Goal: Information Seeking & Learning: Learn about a topic

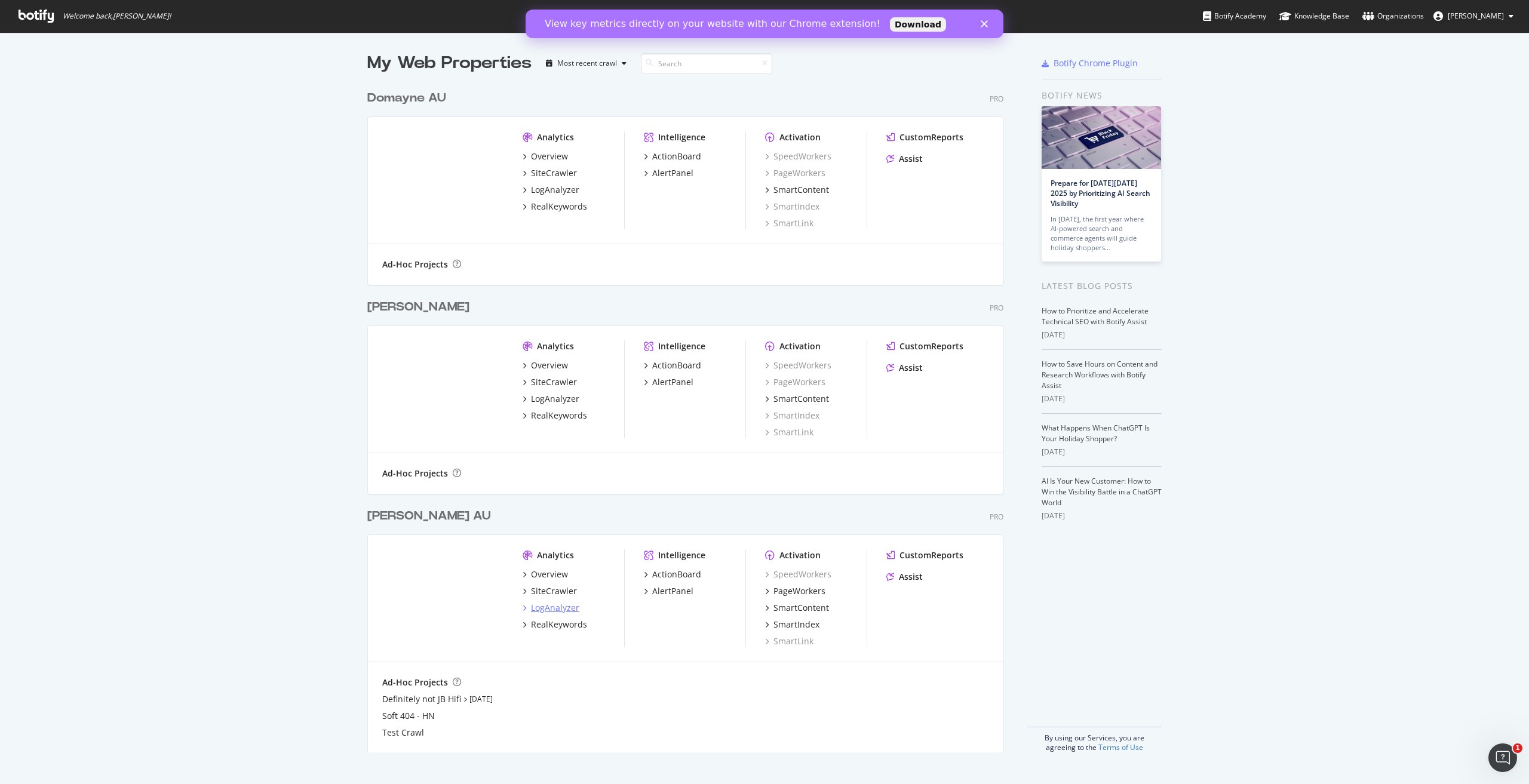
click at [545, 611] on div "LogAnalyzer" at bounding box center [555, 608] width 49 height 12
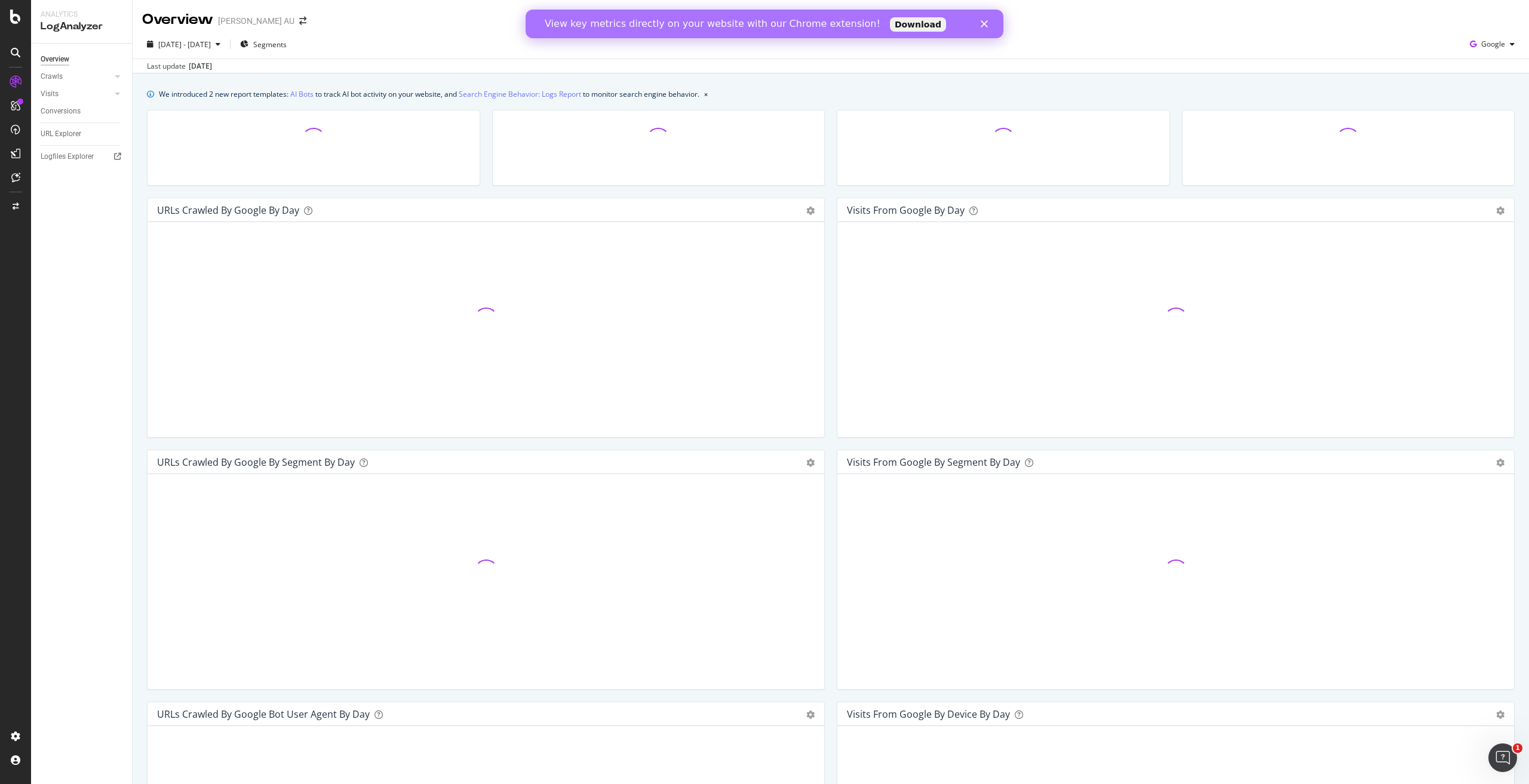
click at [983, 23] on polygon "Close" at bounding box center [984, 24] width 7 height 7
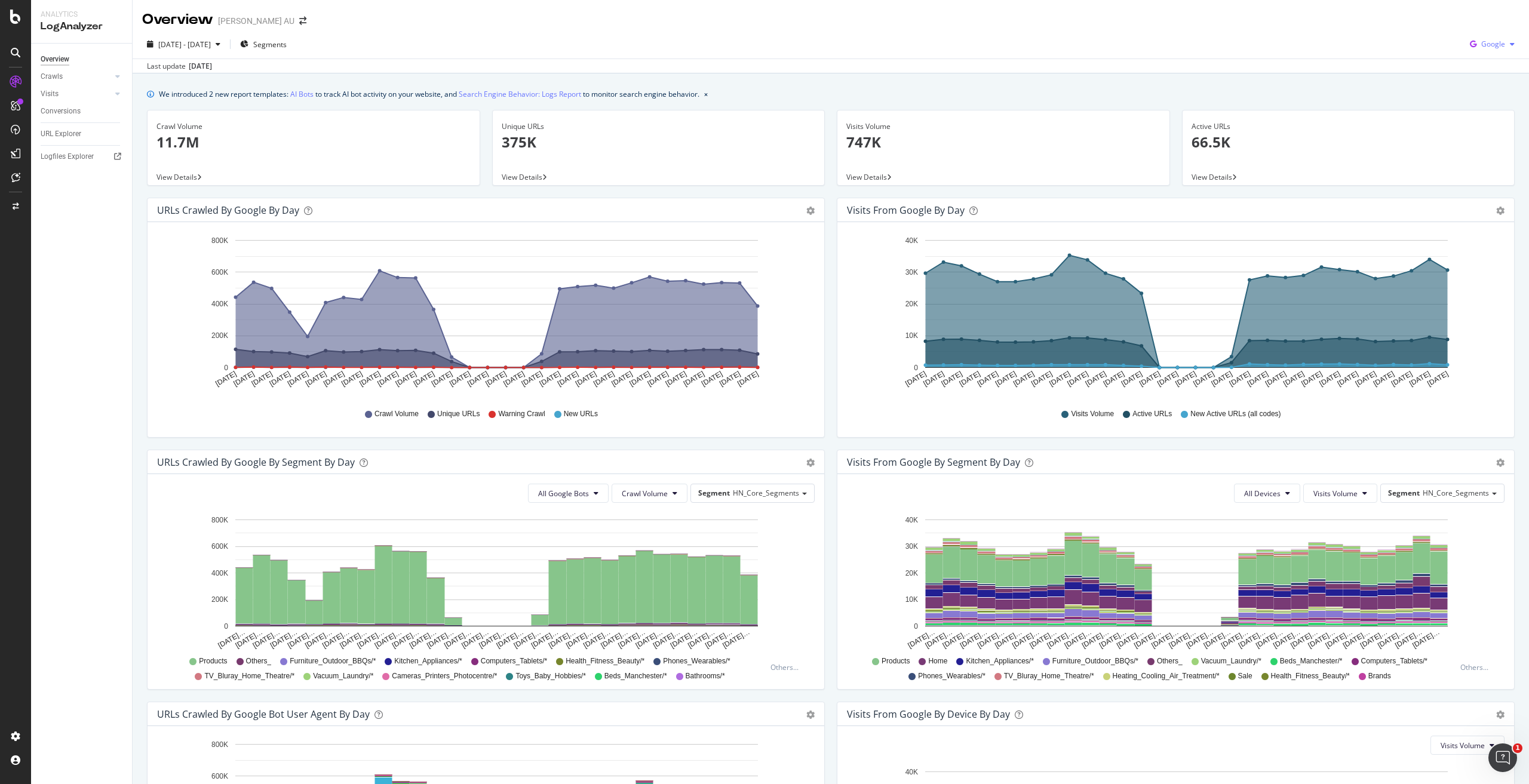
click at [1481, 40] on span "Google" at bounding box center [1493, 44] width 24 height 10
click at [1473, 112] on span "OpenAI" at bounding box center [1492, 111] width 44 height 11
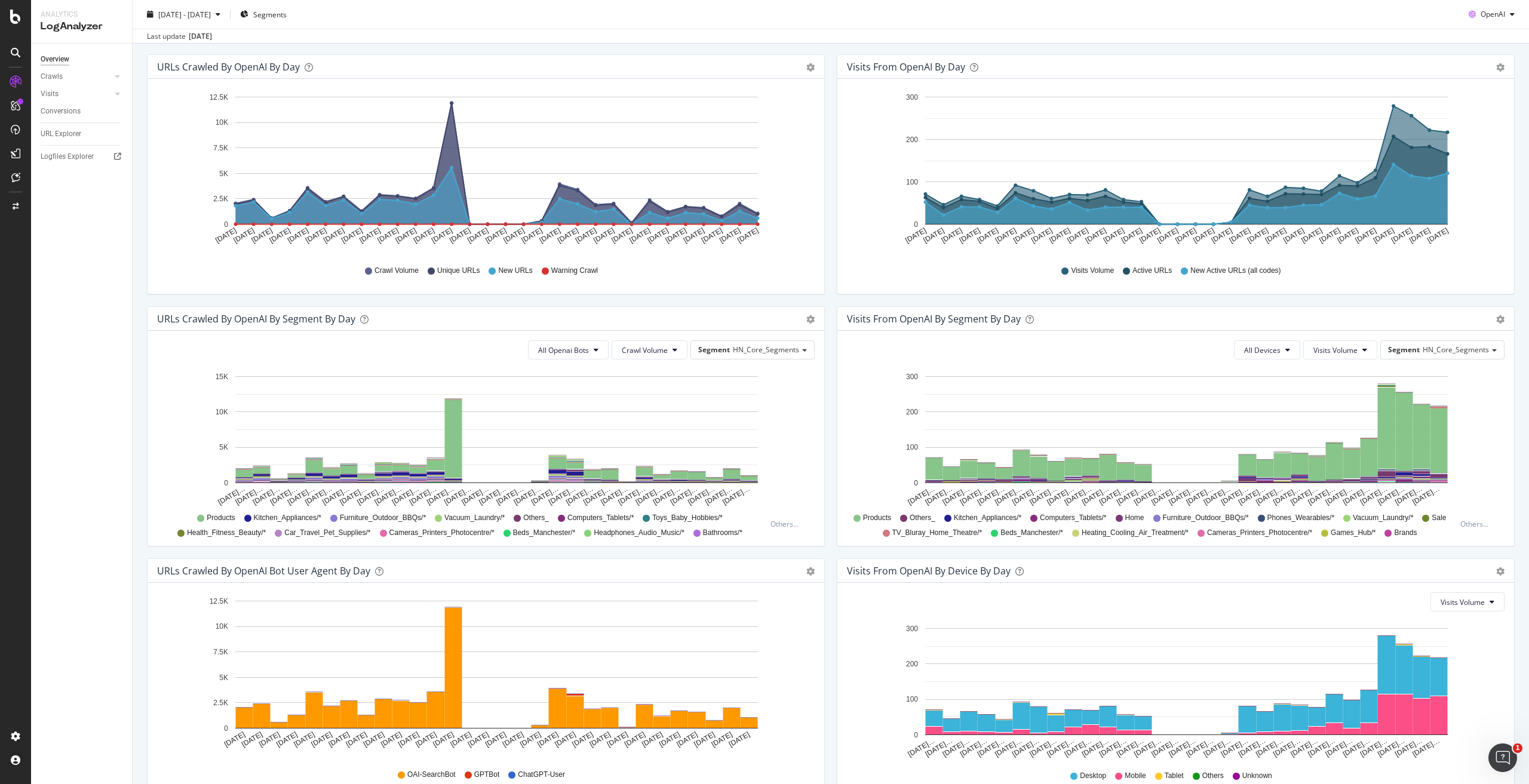
scroll to position [210, 0]
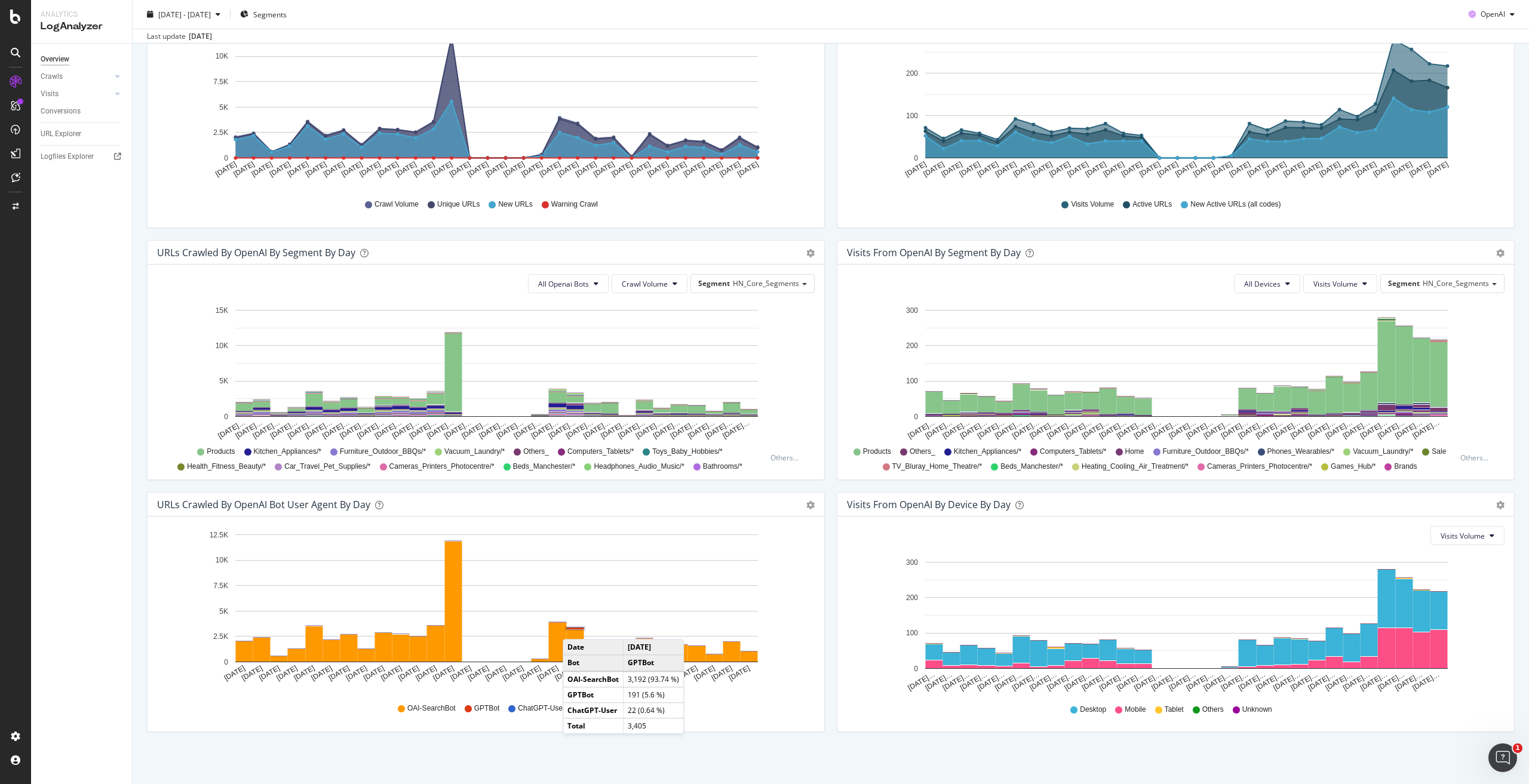
click at [575, 627] on rect "A chart." at bounding box center [575, 628] width 18 height 2
